Goal: Task Accomplishment & Management: Manage account settings

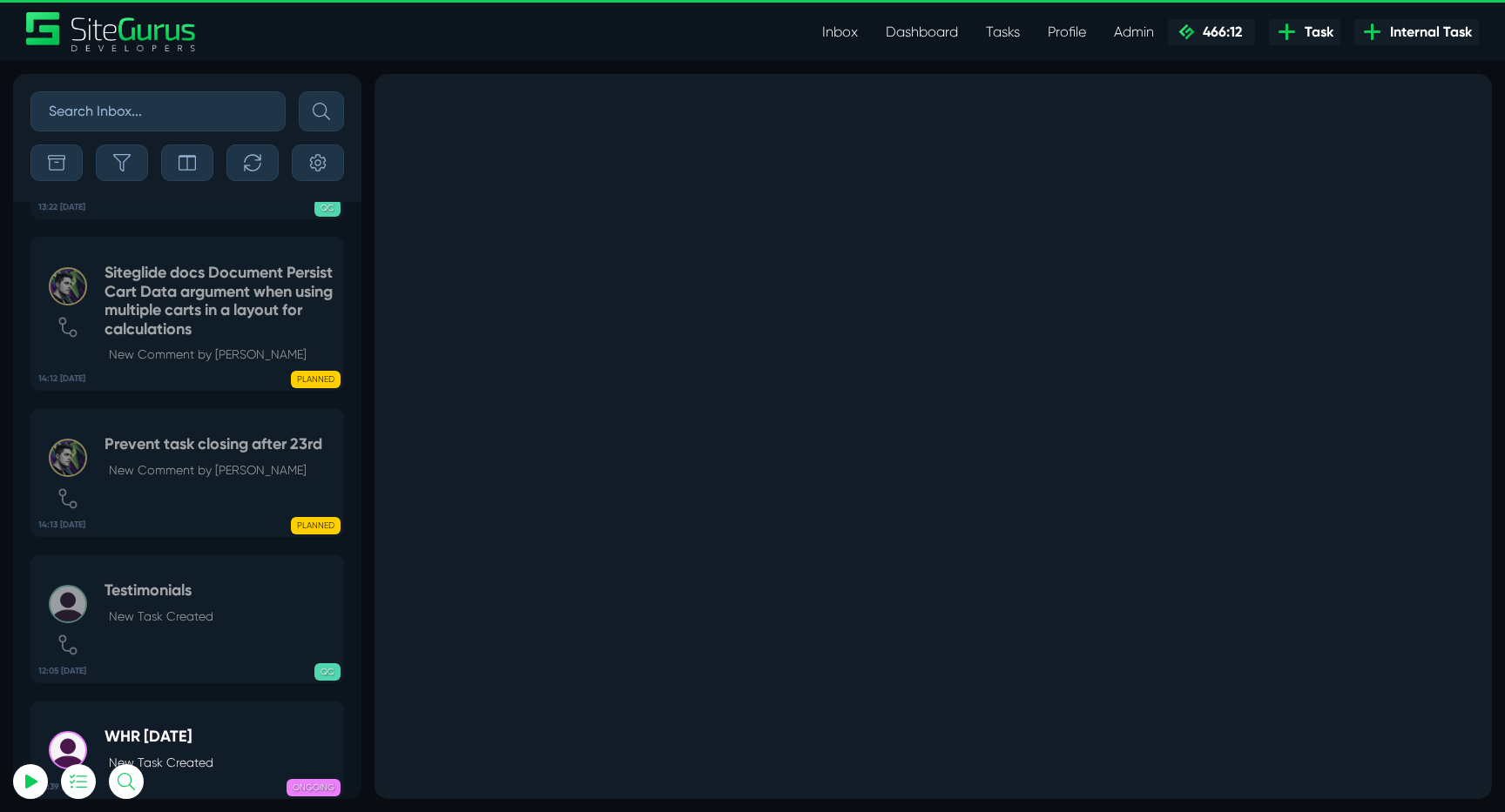
select select "0"
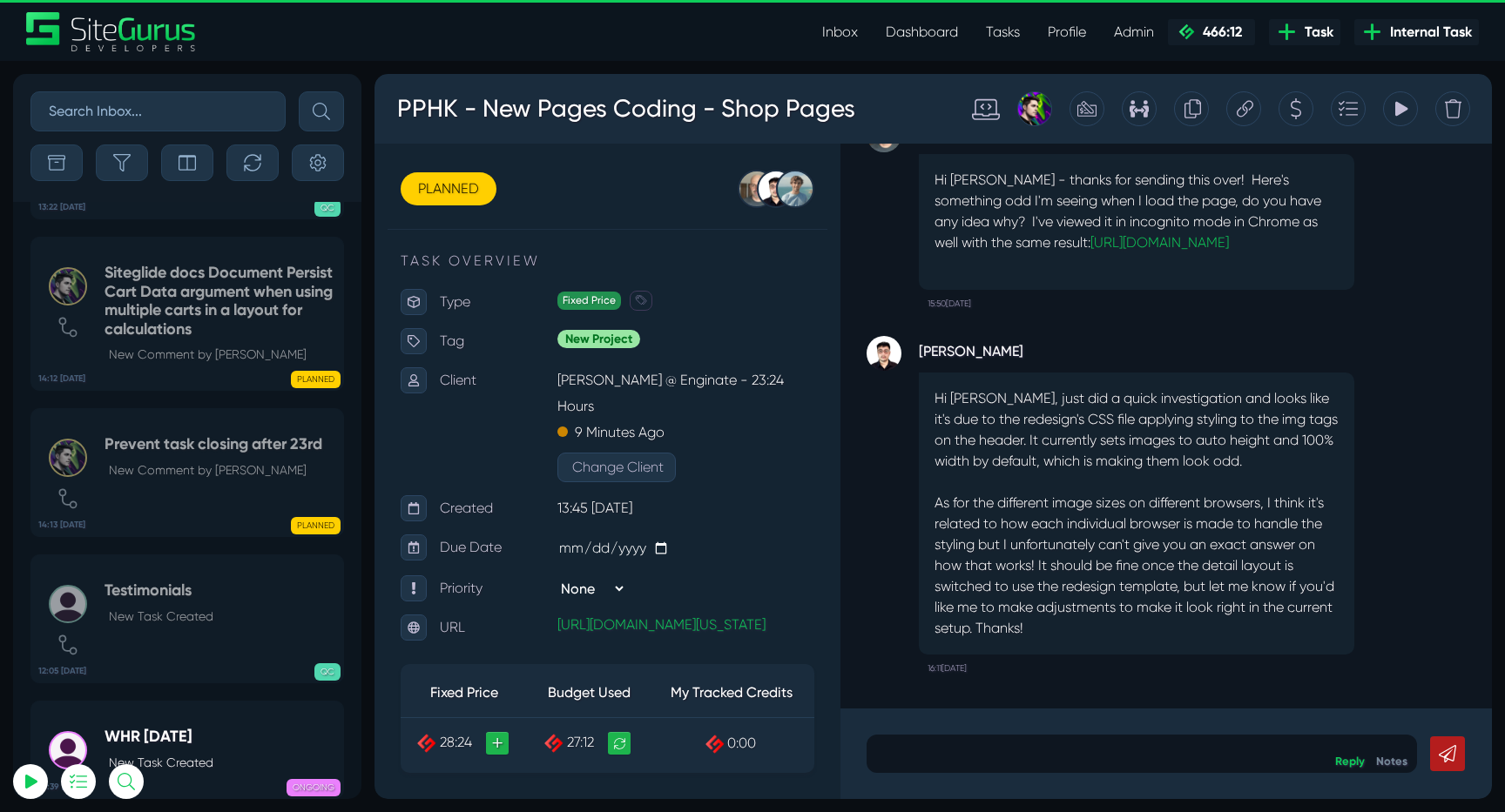
scroll to position [-69110, 0]
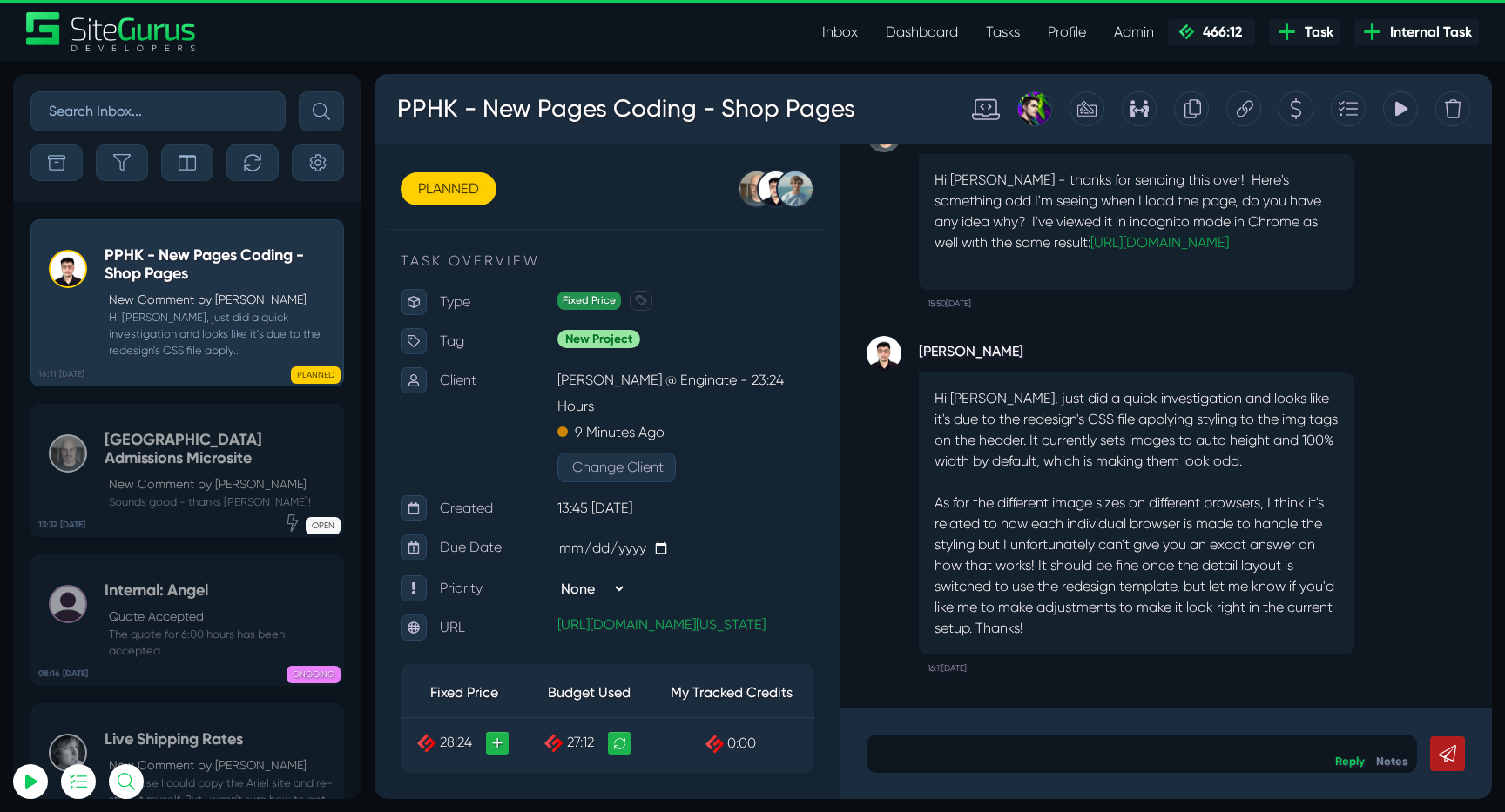
click at [251, 122] on button "button" at bounding box center [267, 111] width 35 height 40
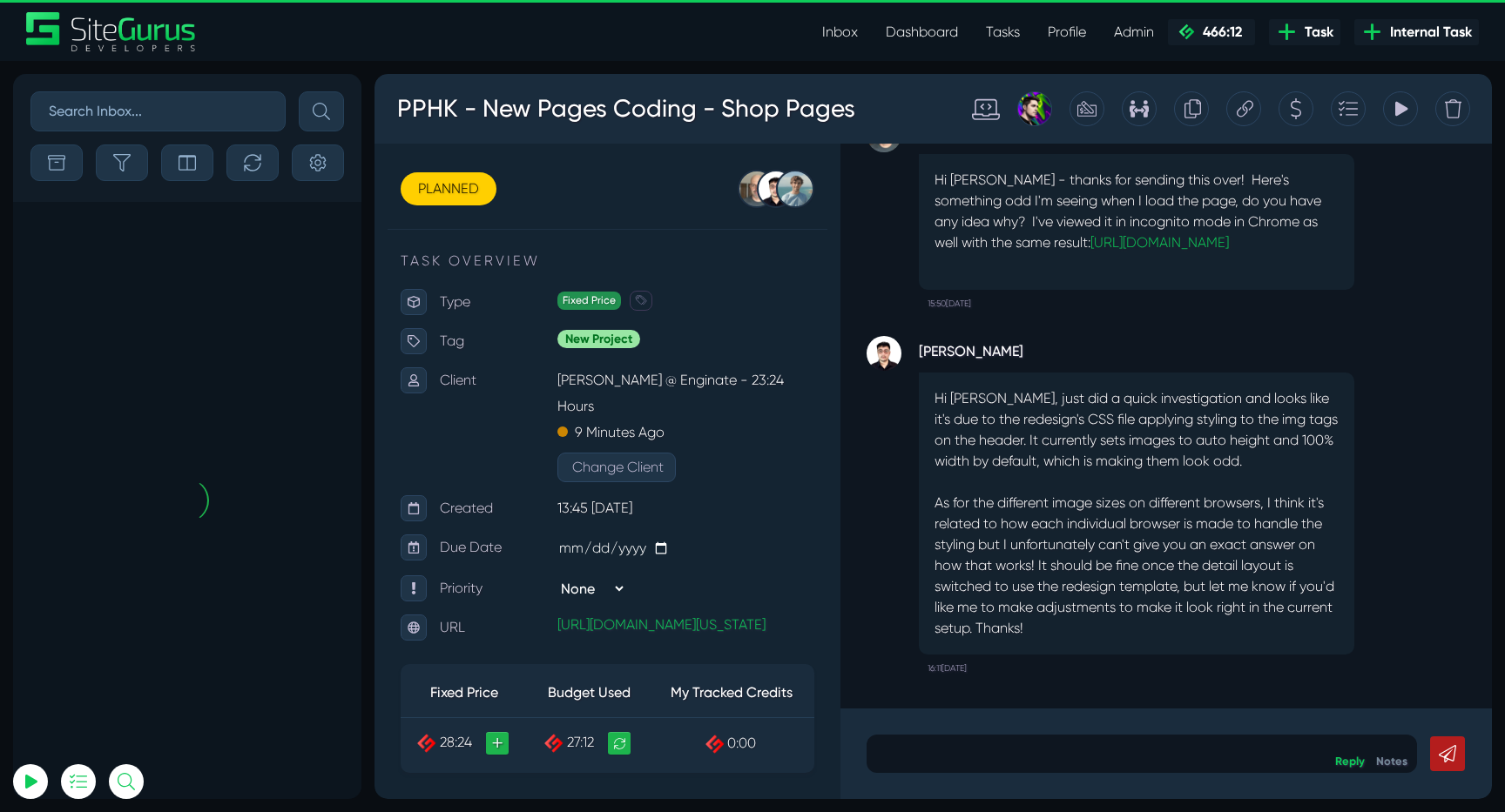
scroll to position [0, 0]
click at [249, 153] on button "button" at bounding box center [252, 162] width 52 height 37
click at [138, 166] on button "button" at bounding box center [122, 162] width 52 height 37
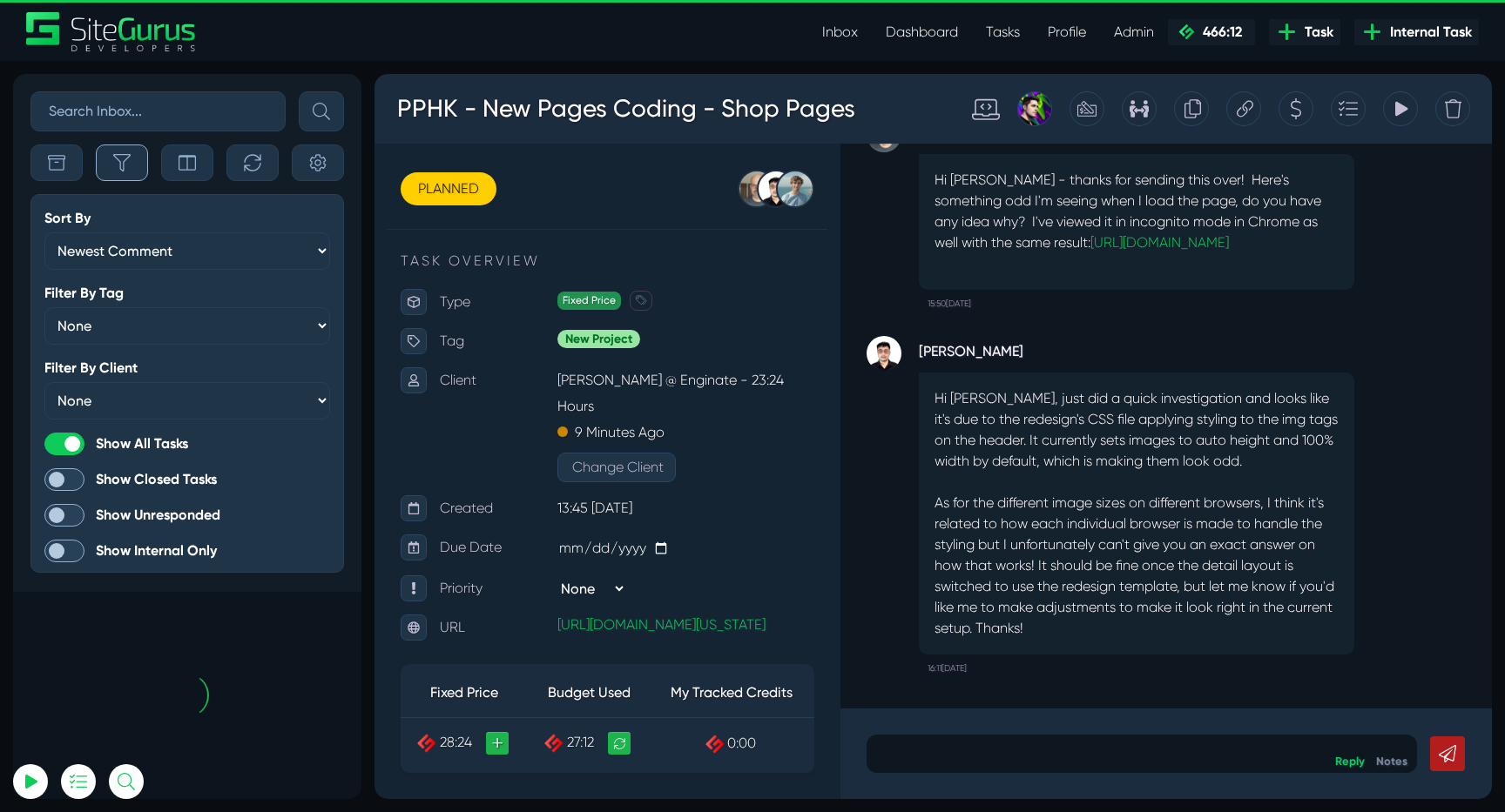
click at [124, 162] on icon "button" at bounding box center [121, 162] width 17 height 17
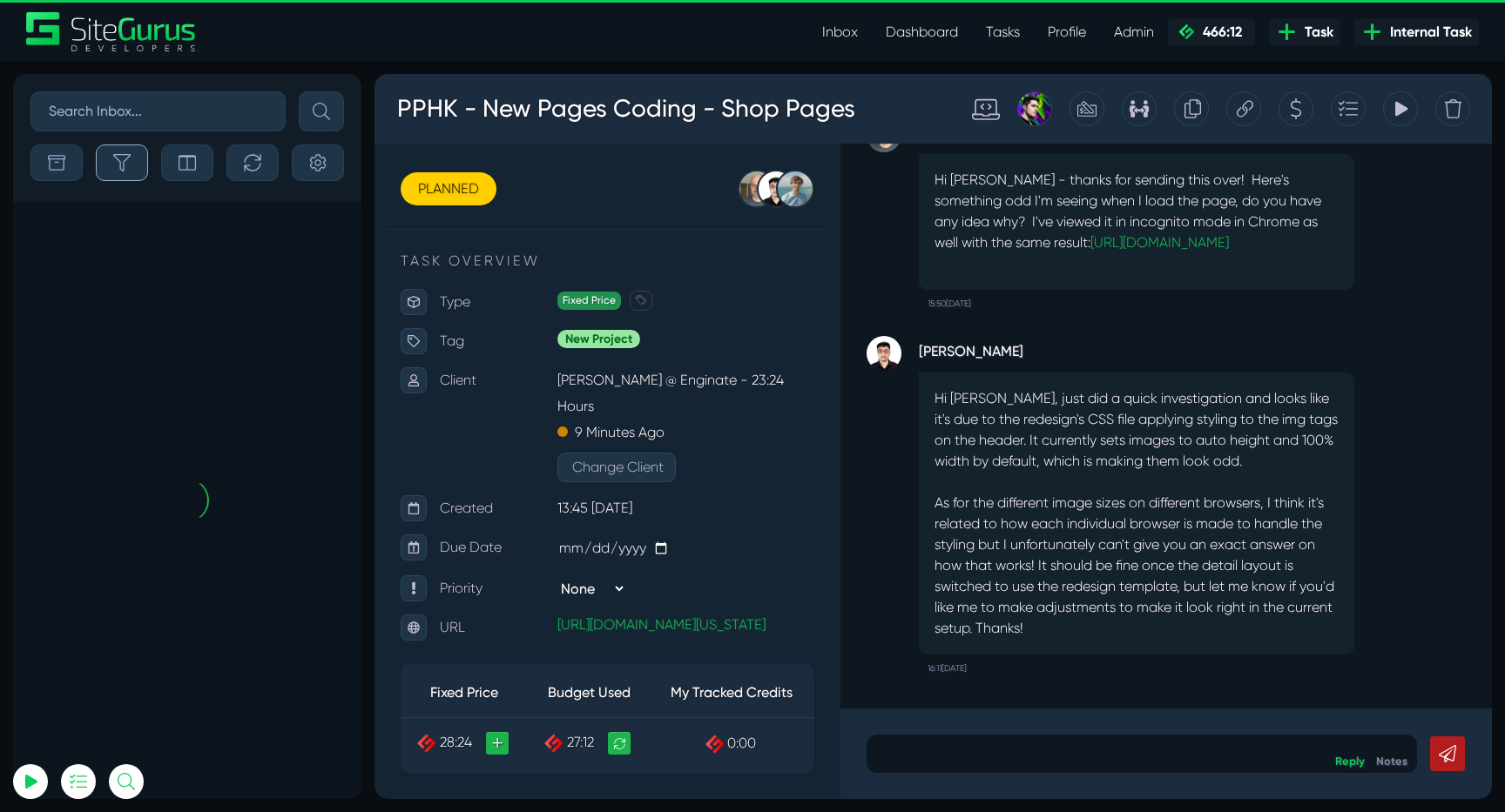
scroll to position [-69110, 0]
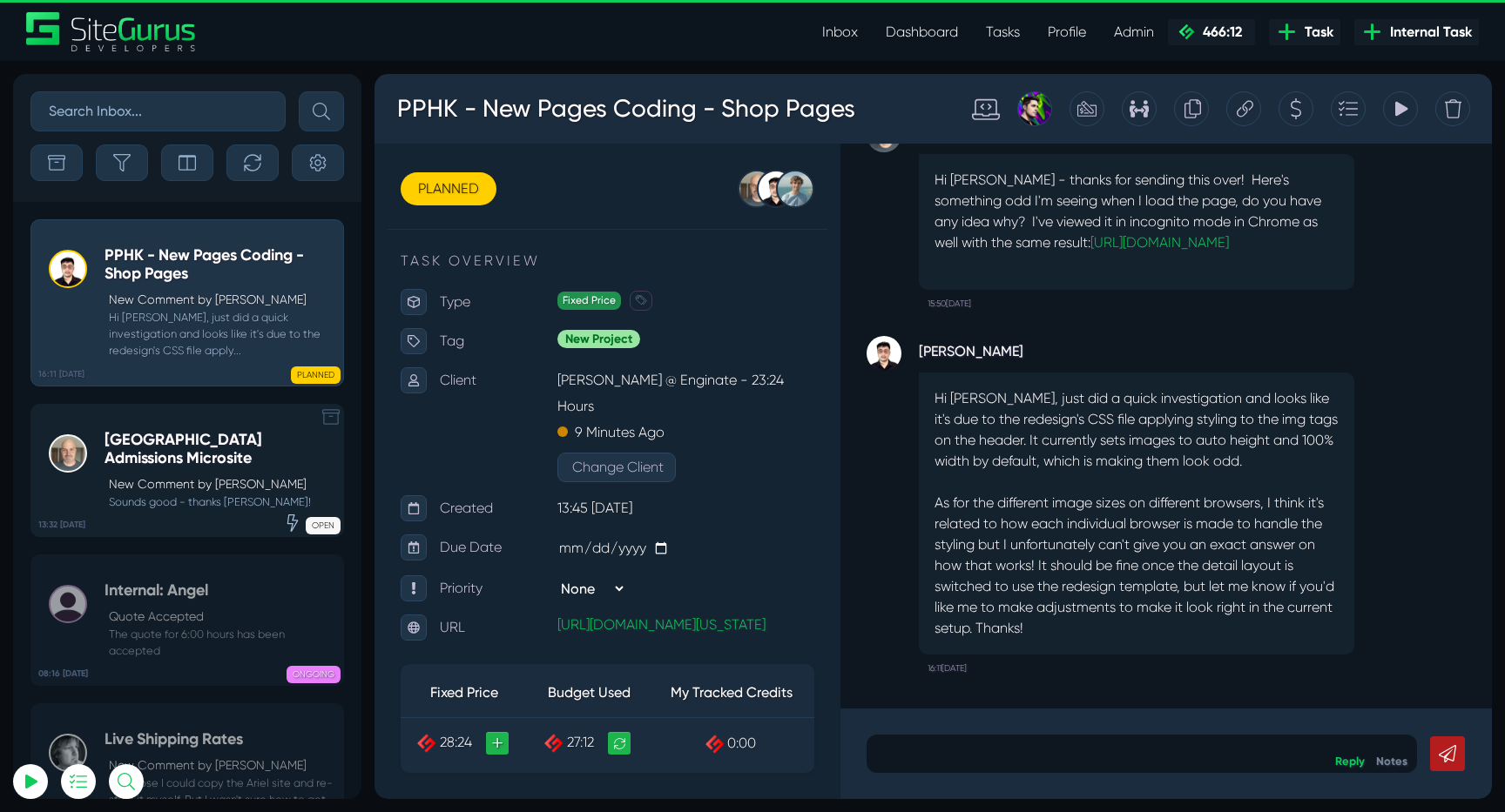
click at [144, 455] on h5 "[GEOGRAPHIC_DATA] Admissions Microsite" at bounding box center [219, 450] width 230 height 38
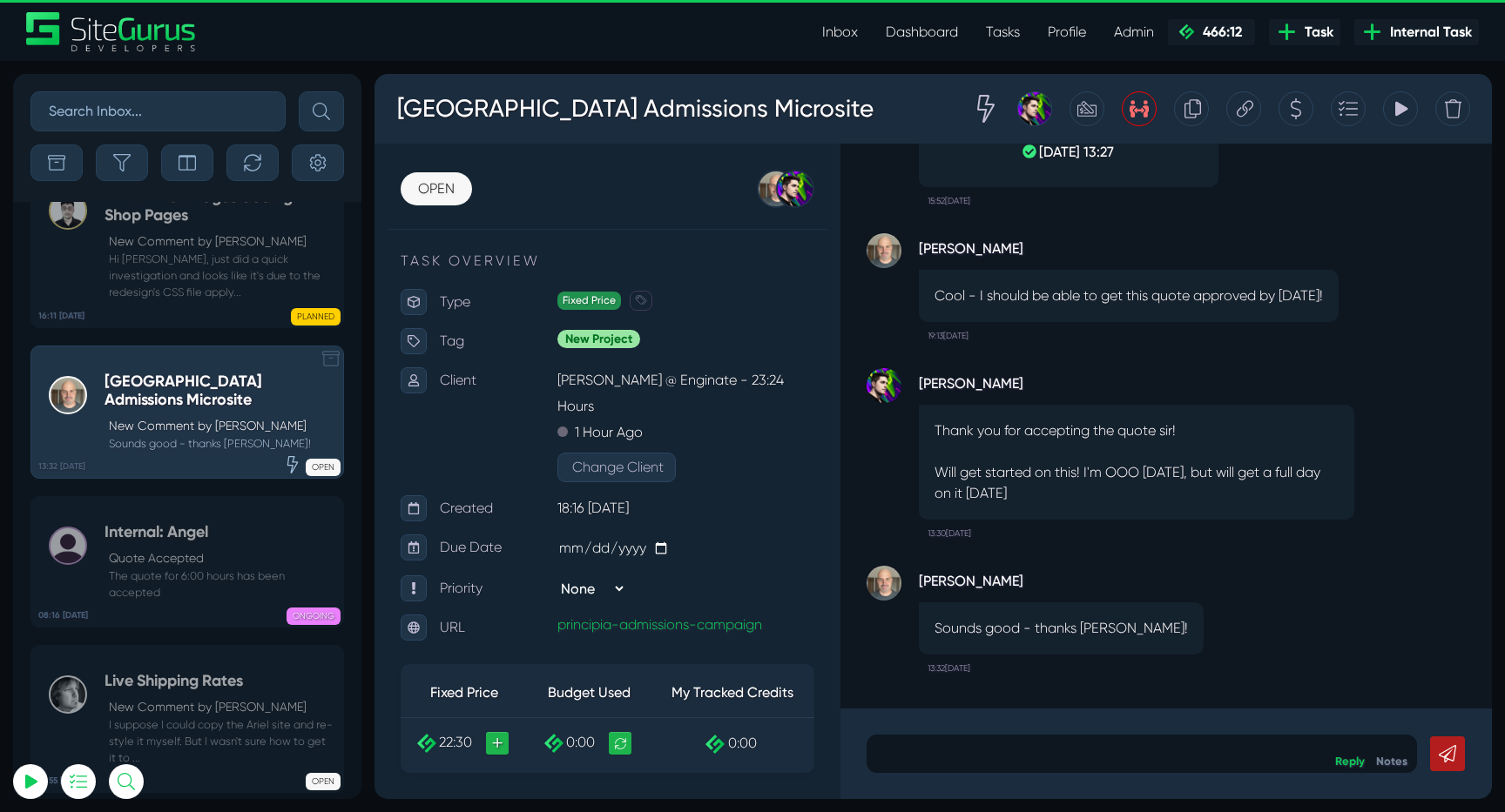
scroll to position [-69110, 0]
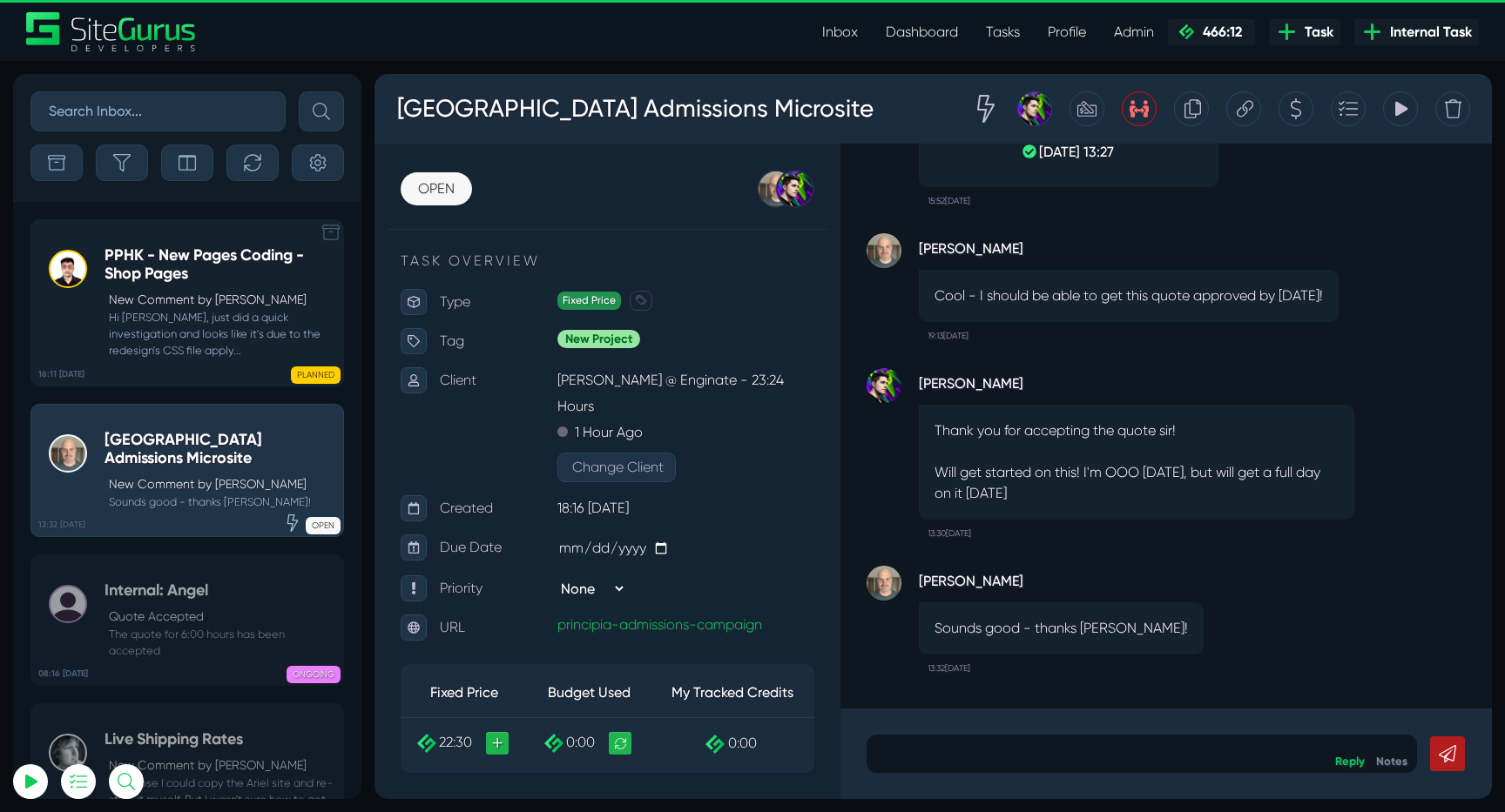
click at [149, 346] on small "Hi [PERSON_NAME], just did a quick investigation and looks like it's due to the…" at bounding box center [219, 334] width 230 height 50
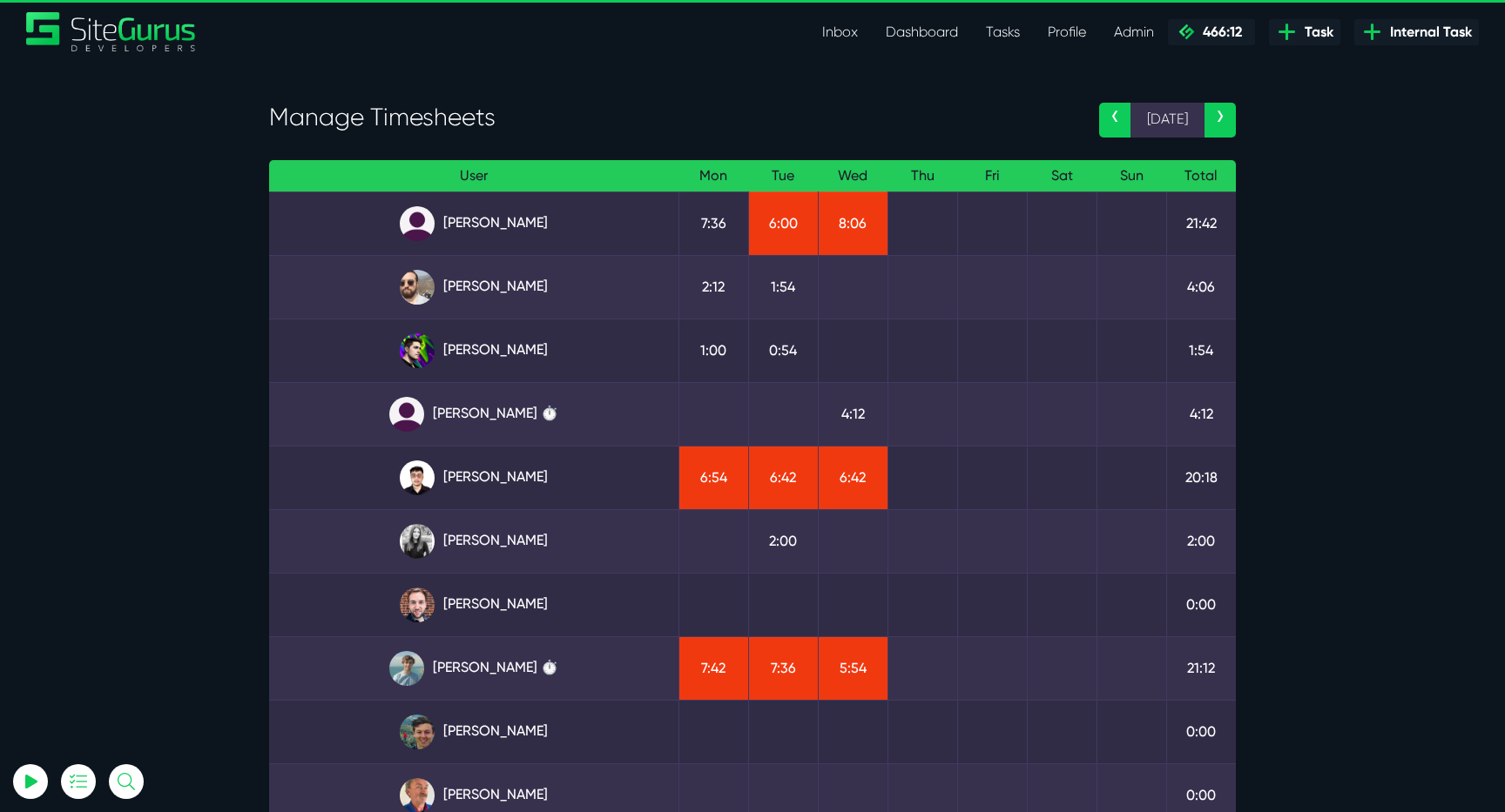
select select "0"
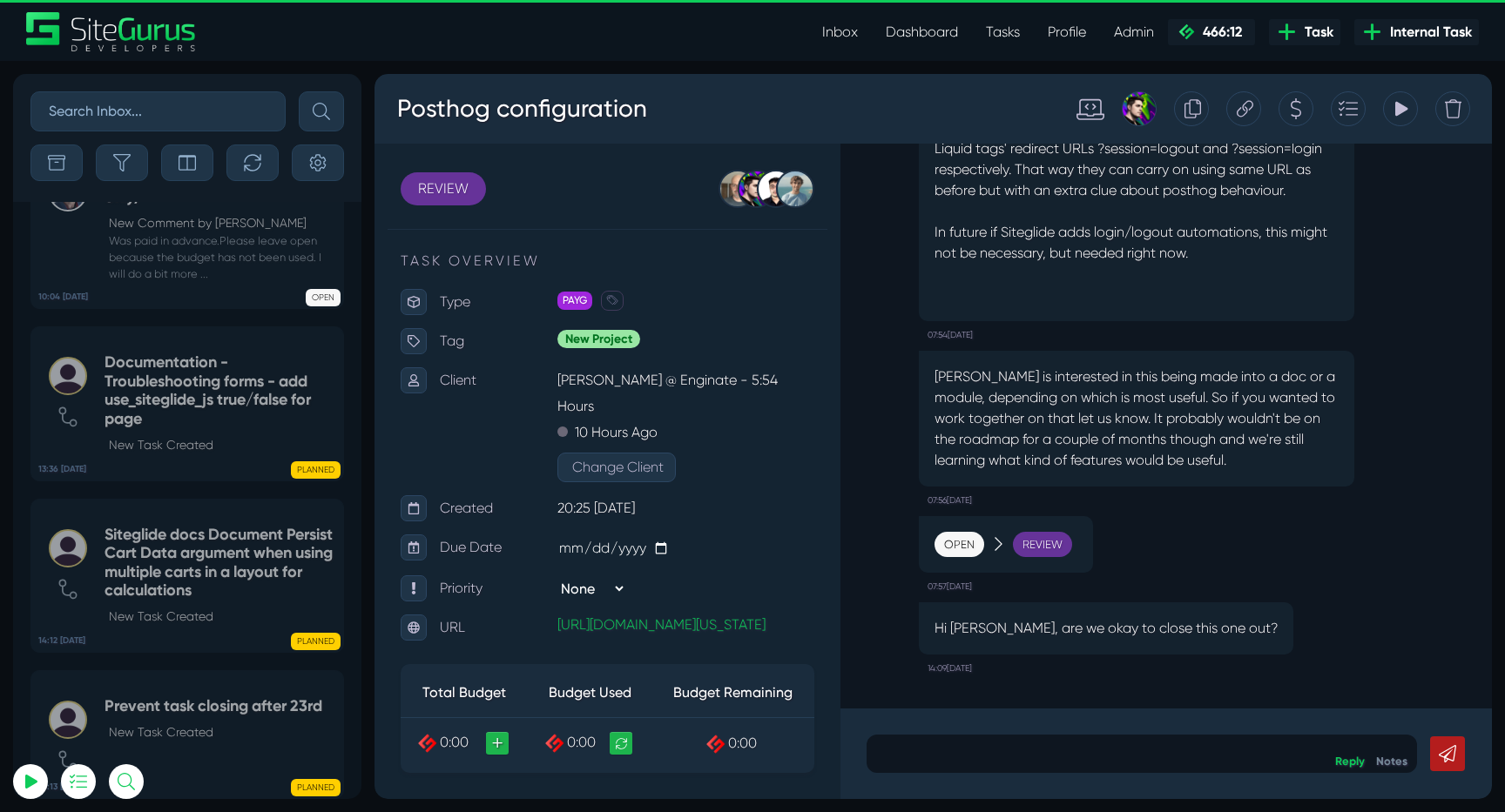
select select "0"
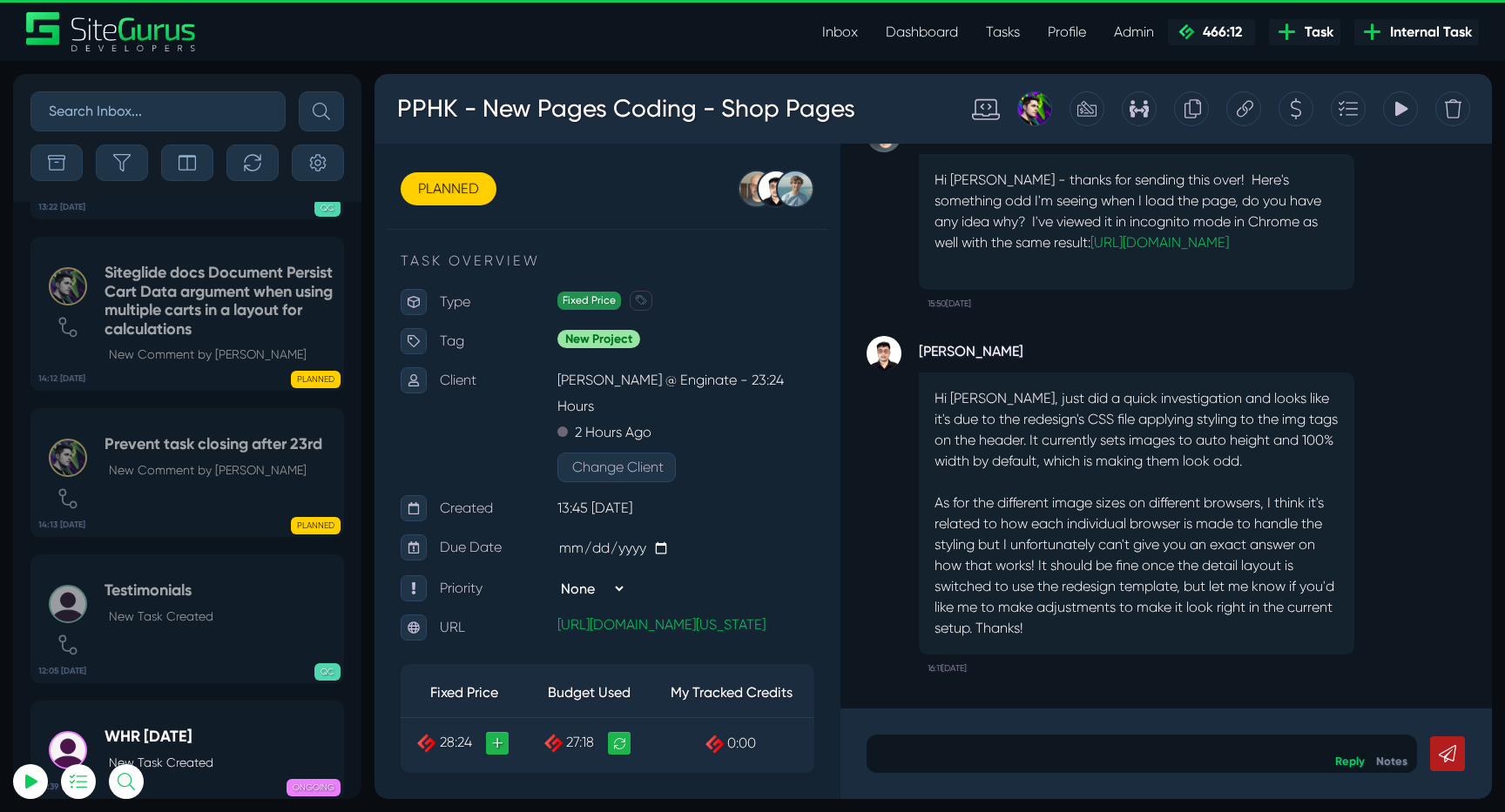
scroll to position [-69110, 0]
